Goal: Navigation & Orientation: Find specific page/section

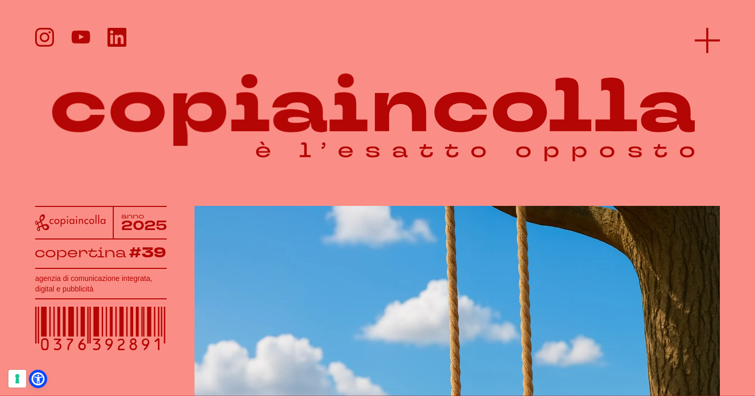
click at [711, 36] on icon at bounding box center [707, 40] width 25 height 25
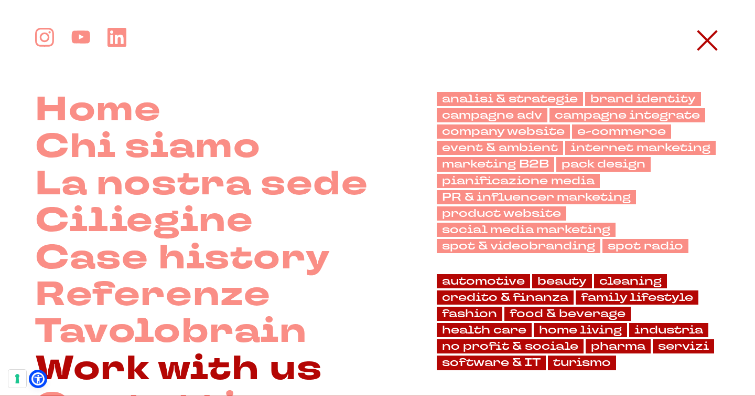
click at [228, 366] on link "Work with us" at bounding box center [178, 368] width 287 height 37
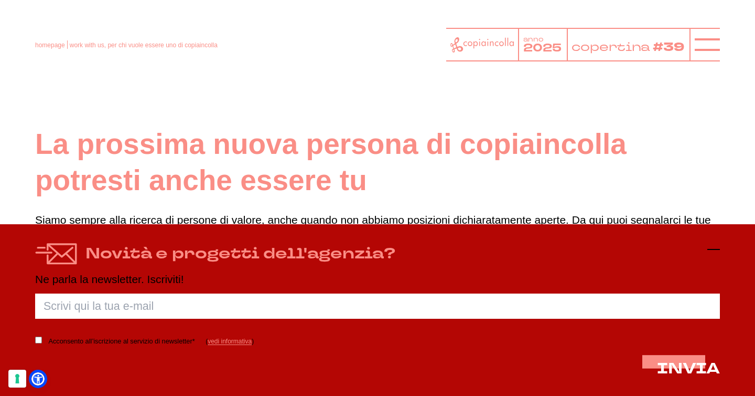
click at [716, 247] on icon at bounding box center [714, 249] width 13 height 13
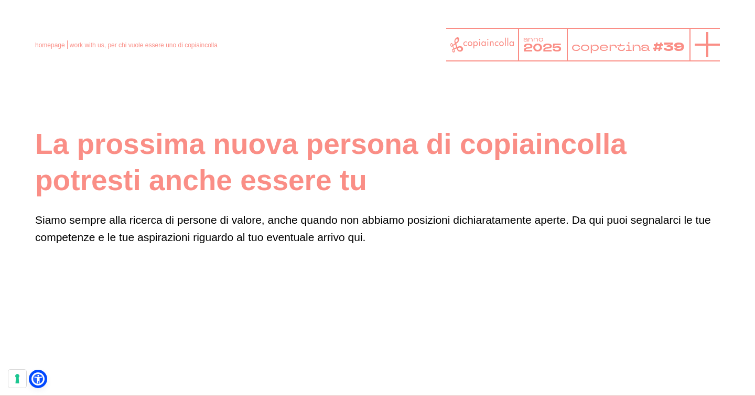
click at [712, 45] on line at bounding box center [707, 45] width 25 height 0
